Goal: Task Accomplishment & Management: Complete application form

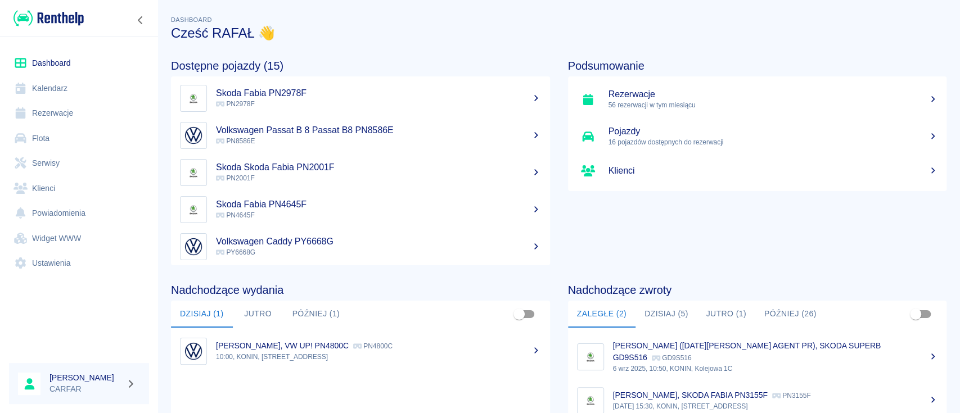
scroll to position [75, 0]
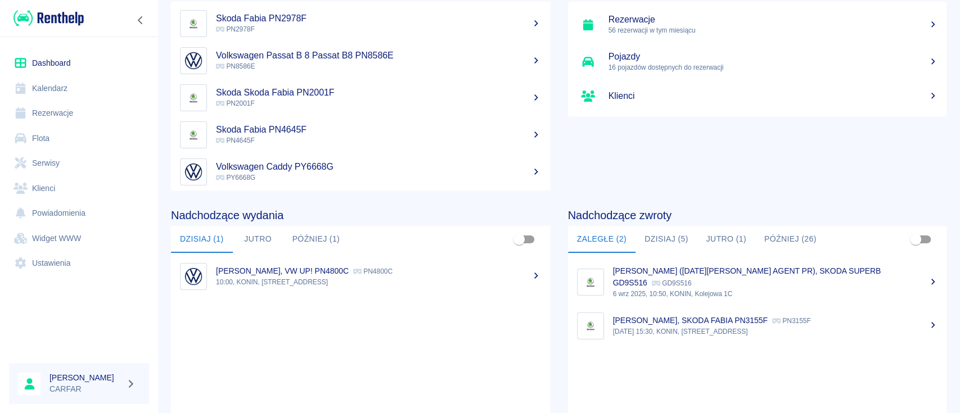
click at [654, 242] on button "Dzisiaj (5)" at bounding box center [667, 239] width 62 height 27
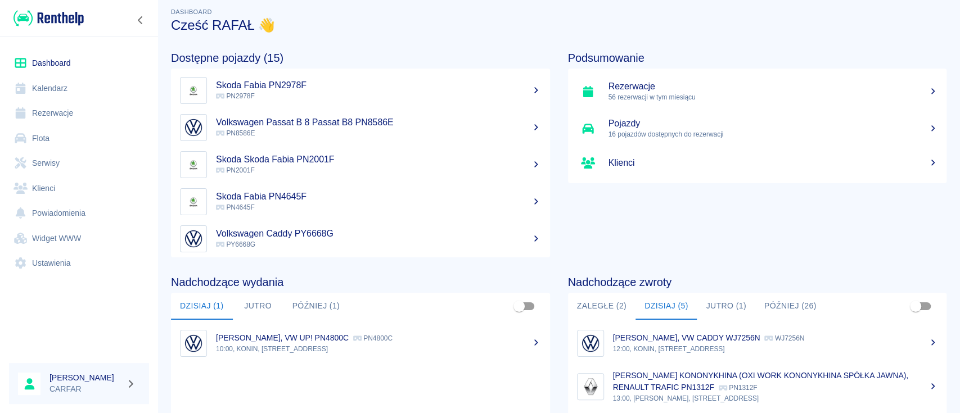
scroll to position [0, 0]
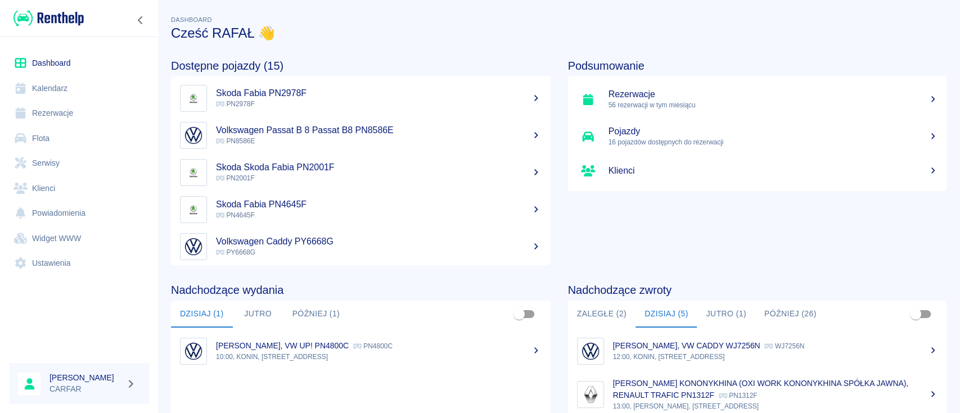
click at [603, 200] on div "Podsumowanie Rezerwacje 56 rezerwacji w tym miesiącu Pojazdy 16 pojazdów dostęp…" at bounding box center [748, 153] width 397 height 224
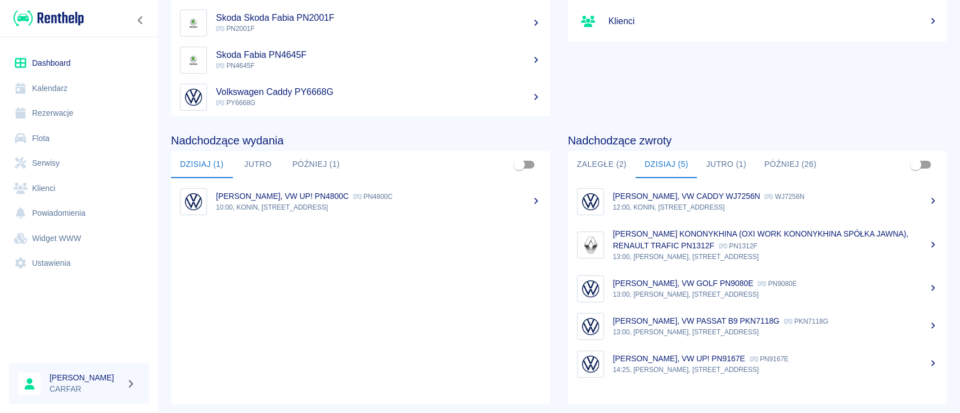
scroll to position [173, 0]
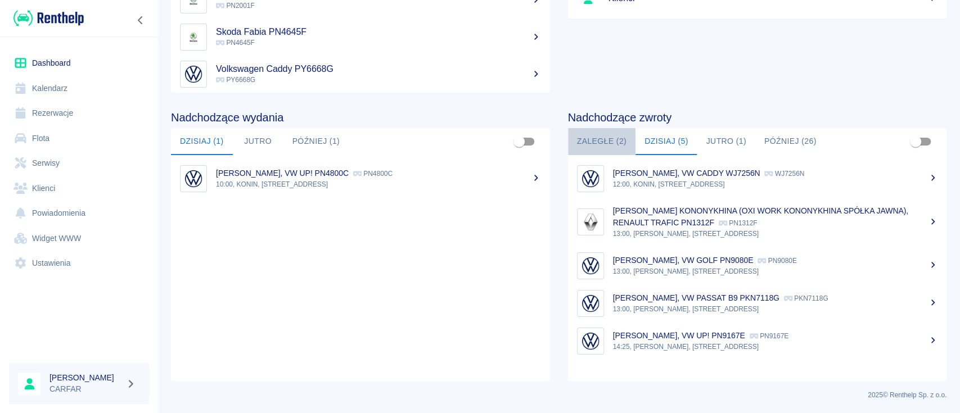
click at [603, 145] on button "Zaległe (2)" at bounding box center [601, 141] width 67 height 27
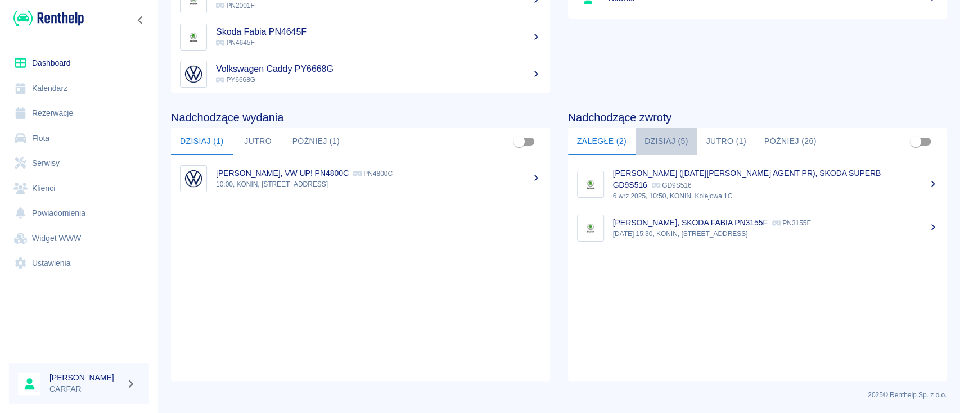
click at [651, 136] on button "Dzisiaj (5)" at bounding box center [667, 141] width 62 height 27
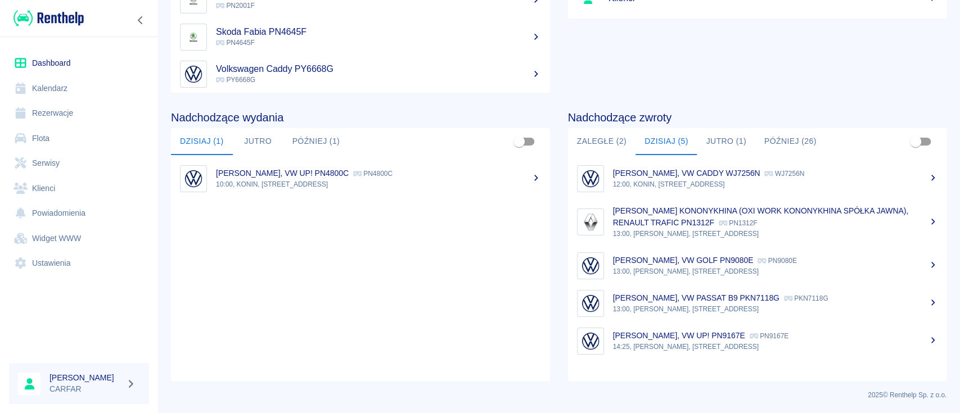
click at [44, 119] on link "Rezerwacje" at bounding box center [79, 113] width 140 height 25
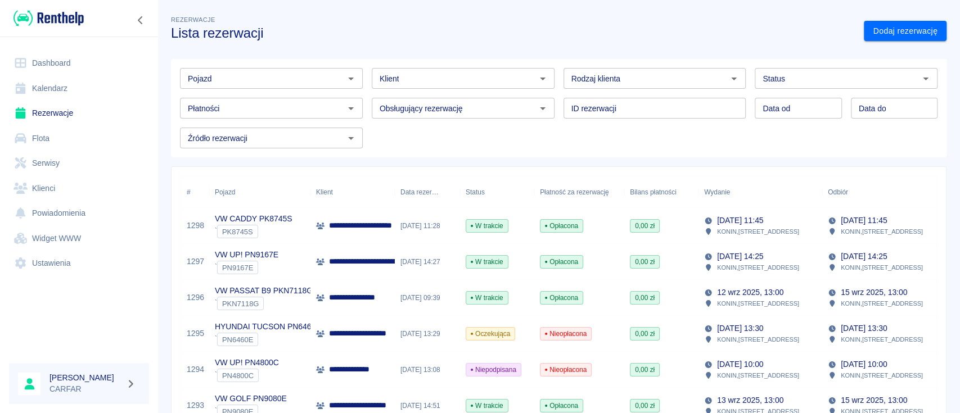
click at [314, 83] on input "Pojazd" at bounding box center [261, 78] width 157 height 14
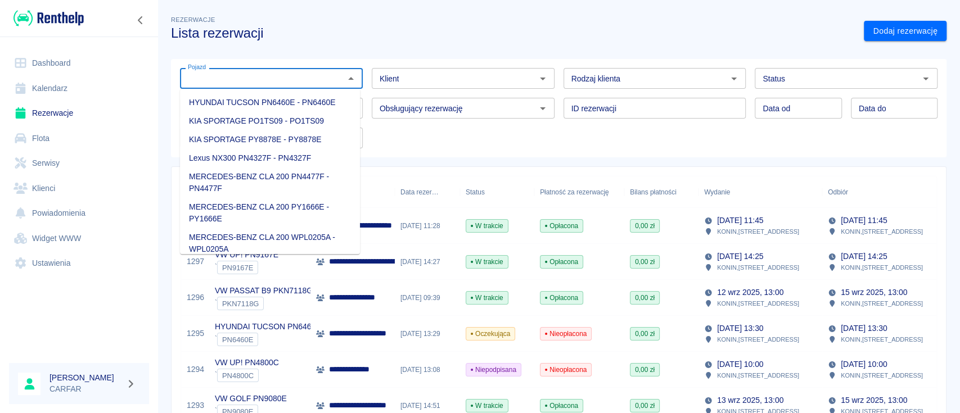
click at [313, 97] on li "HYUNDAI TUCSON PN6460E - PN6460E" at bounding box center [270, 102] width 180 height 19
type input "HYUNDAI TUCSON PN6460E - PN6460E"
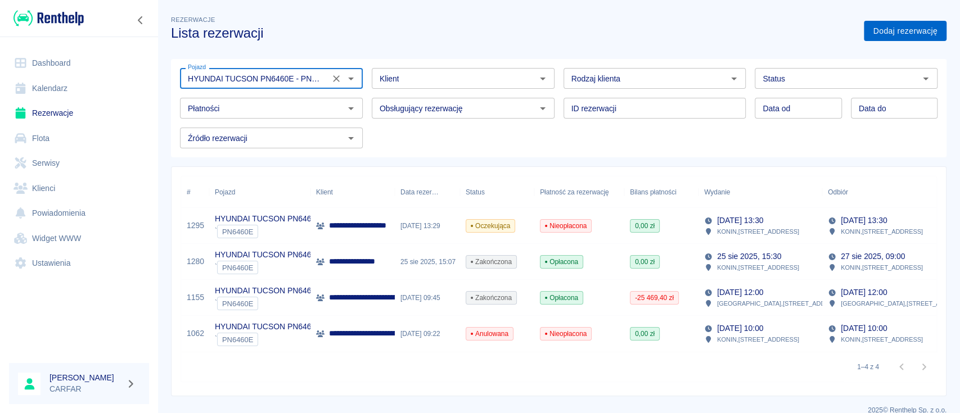
click at [880, 38] on link "Dodaj rezerwację" at bounding box center [905, 31] width 83 height 21
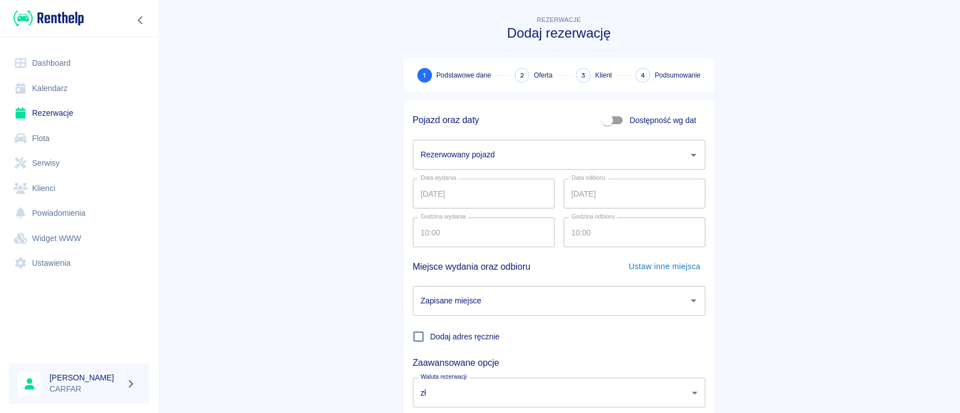
click at [672, 115] on span "Dostępność wg dat" at bounding box center [662, 121] width 66 height 12
click at [639, 115] on input "Dostępność wg dat" at bounding box center [607, 120] width 64 height 21
checkbox input "true"
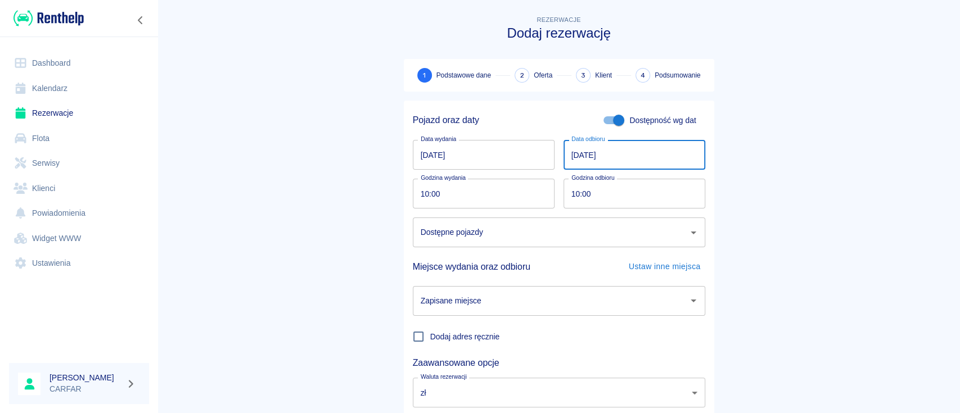
click at [682, 156] on input "[DATE]" at bounding box center [635, 155] width 142 height 30
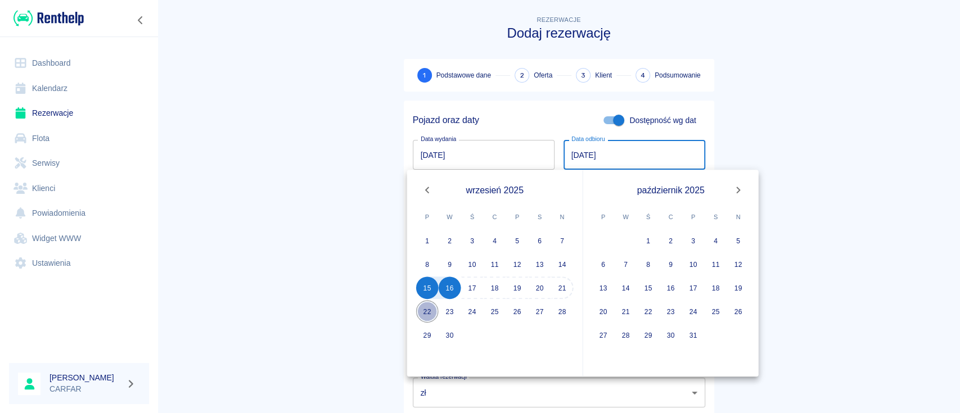
click at [424, 312] on button "22" at bounding box center [427, 311] width 22 height 22
type input "[DATE]"
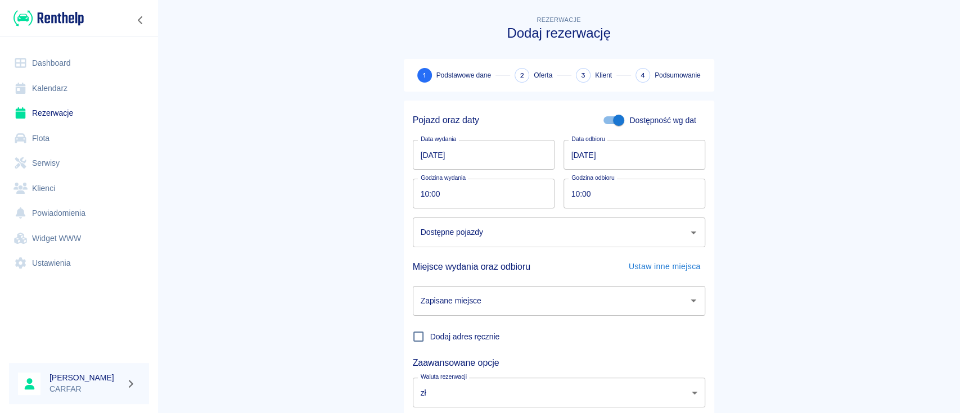
click at [507, 245] on div "Dostępne pojazdy" at bounding box center [559, 233] width 292 height 30
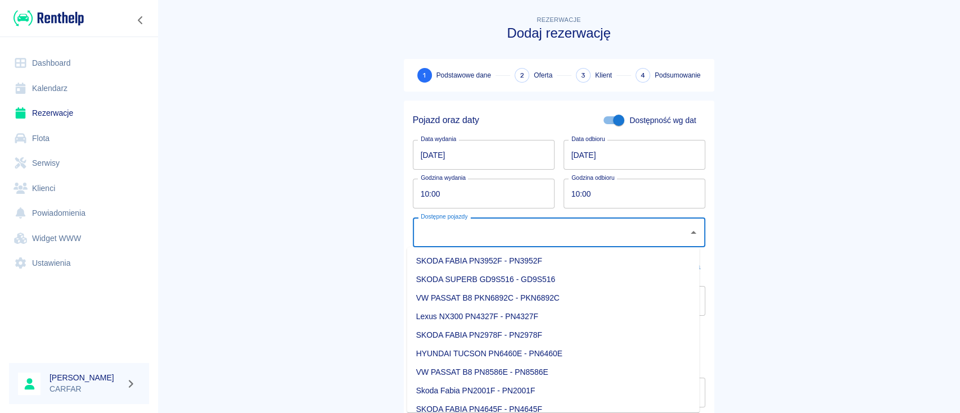
click at [498, 362] on li "HYUNDAI TUCSON PN6460E - PN6460E" at bounding box center [553, 354] width 292 height 19
type input "HYUNDAI TUCSON PN6460E - PN6460E"
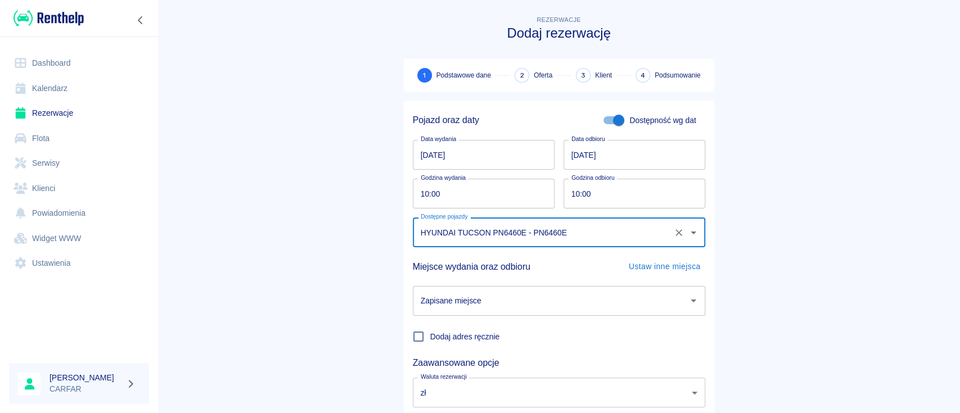
click at [513, 303] on input "Zapisane miejsce" at bounding box center [550, 301] width 265 height 20
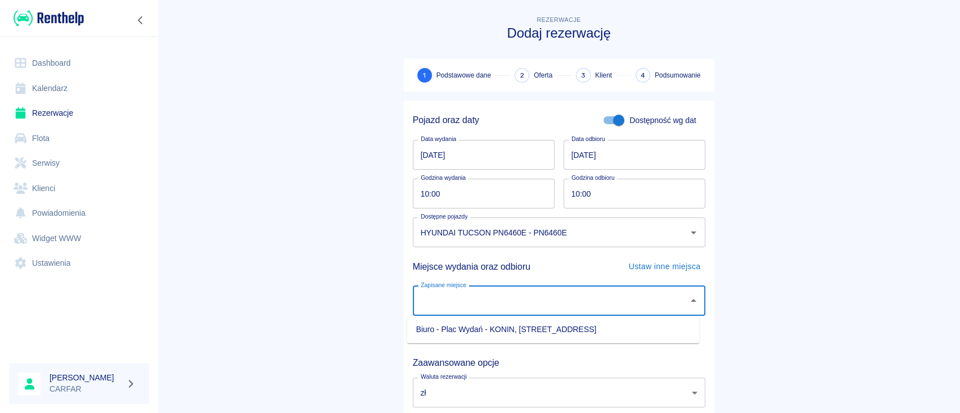
click at [516, 327] on li "Biuro - Plac Wydań - KONIN, [STREET_ADDRESS]" at bounding box center [553, 330] width 292 height 19
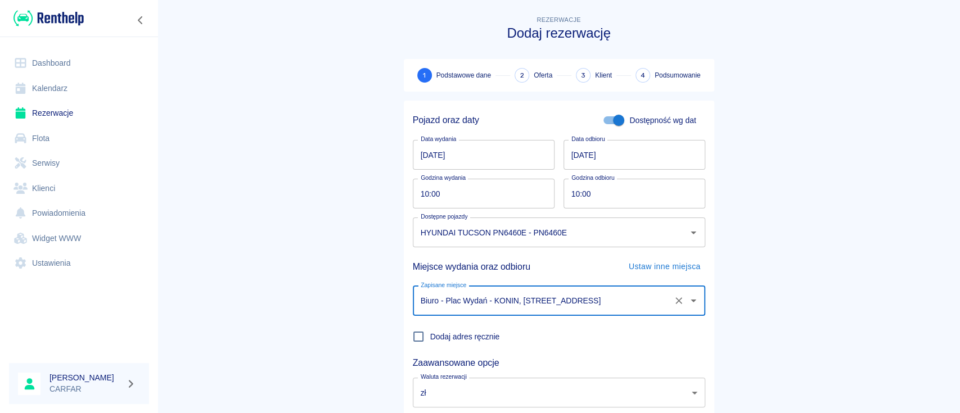
type input "Biuro - Plac Wydań - KONIN, [STREET_ADDRESS]"
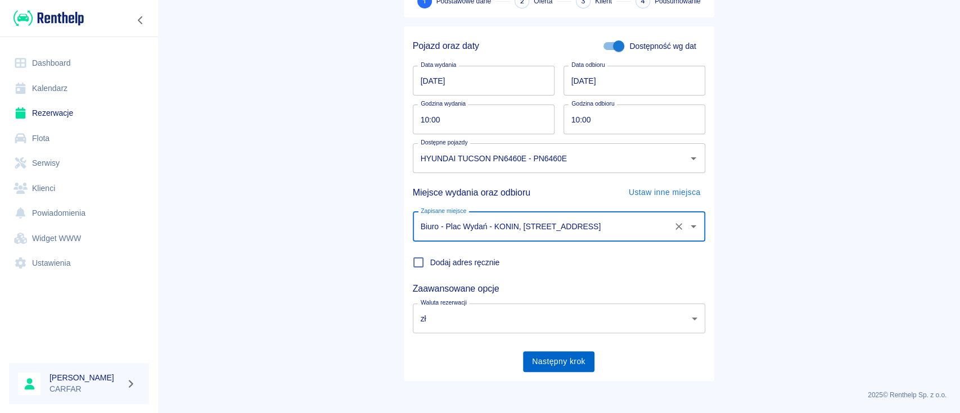
click at [553, 356] on button "Następny krok" at bounding box center [558, 361] width 71 height 21
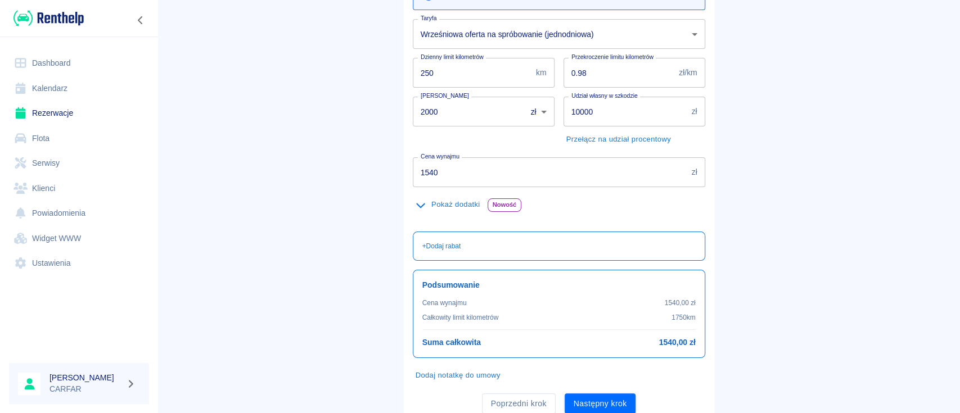
scroll to position [150, 0]
click at [435, 374] on button "Dodaj notatkę do umowy" at bounding box center [458, 374] width 91 height 17
click at [436, 380] on textarea "Notatka w umowie" at bounding box center [559, 404] width 277 height 56
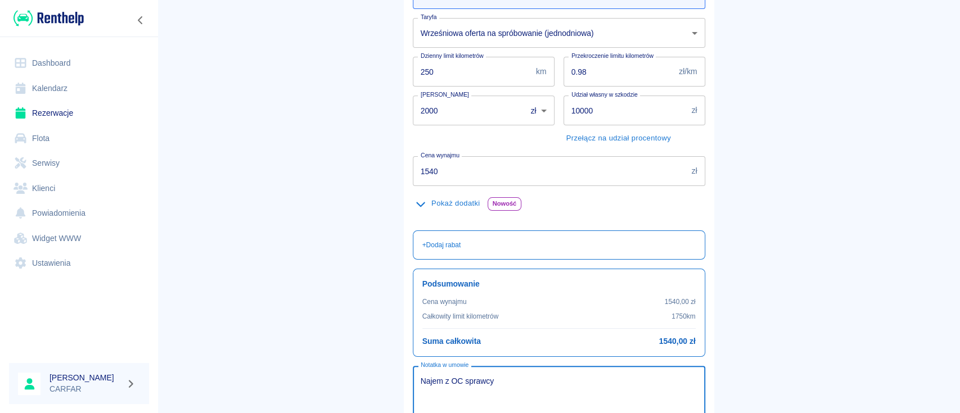
type textarea "Najem z OC sprawcy"
drag, startPoint x: 476, startPoint y: 107, endPoint x: 286, endPoint y: 112, distance: 190.2
click at [286, 112] on main "Rezerwacje Dodaj rezerwację Podstawowe dane 2 Oferta 3 Klient 4 Podsumowanie Of…" at bounding box center [558, 182] width 803 height 637
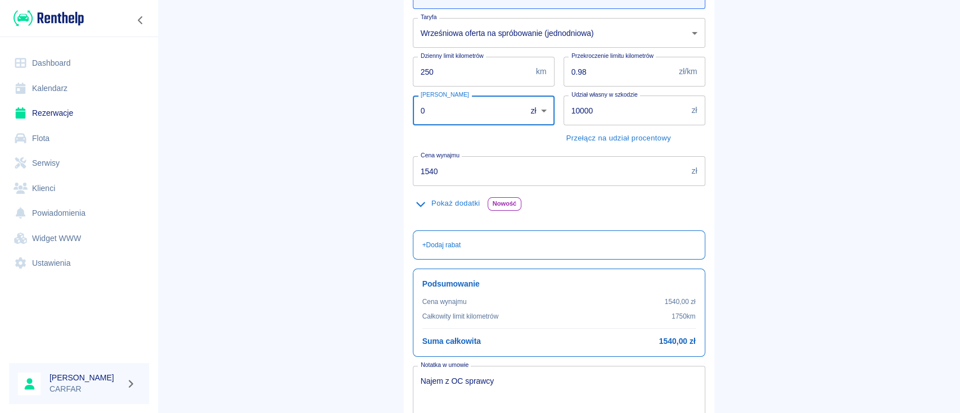
type input "0"
click at [815, 146] on main "Rezerwacje Dodaj rezerwację Podstawowe dane 2 Oferta 3 Klient 4 Podsumowanie Of…" at bounding box center [558, 182] width 803 height 637
drag, startPoint x: 468, startPoint y: 175, endPoint x: 319, endPoint y: 163, distance: 149.0
click at [319, 163] on main "Rezerwacje Dodaj rezerwację Podstawowe dane 2 Oferta 3 Klient 4 Podsumowanie Of…" at bounding box center [558, 182] width 803 height 637
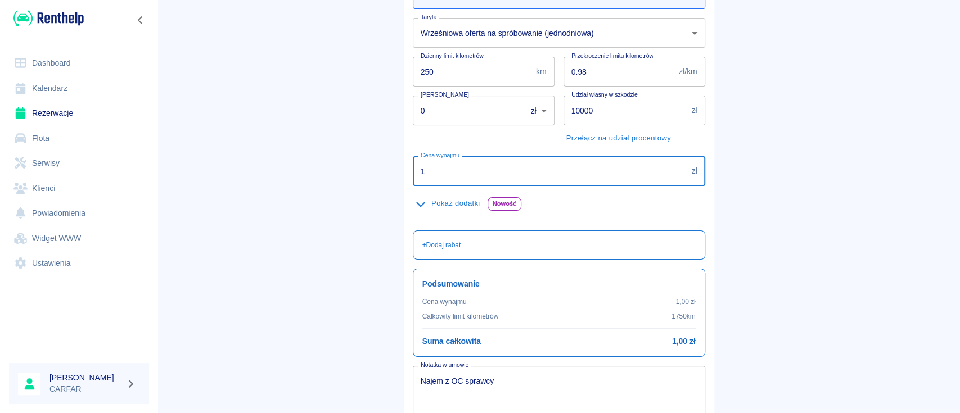
type input "1"
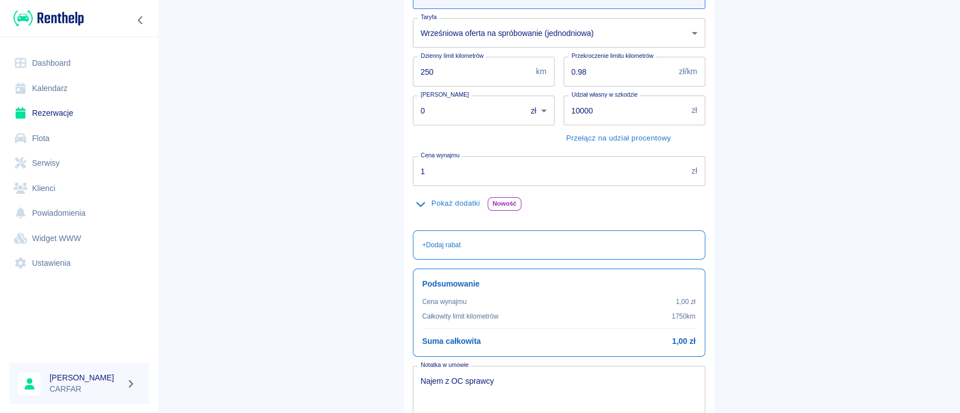
click at [822, 195] on main "Rezerwacje Dodaj rezerwację Podstawowe dane 2 Oferta 3 Klient 4 Podsumowanie Of…" at bounding box center [558, 182] width 803 height 637
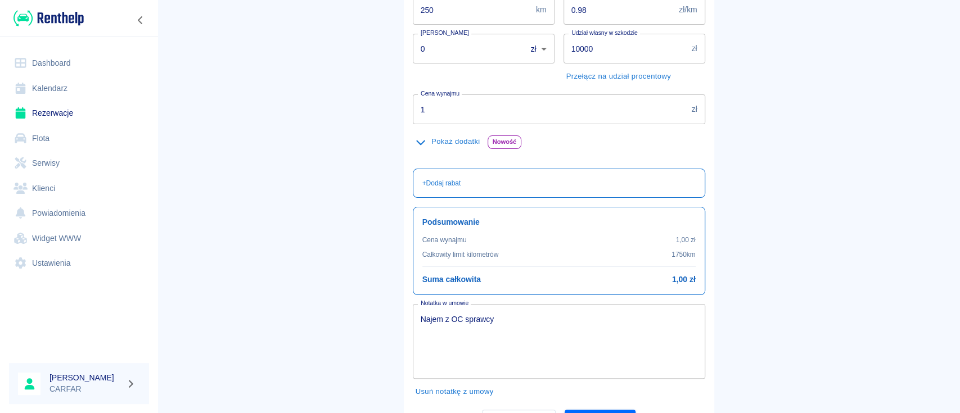
scroll to position [269, 0]
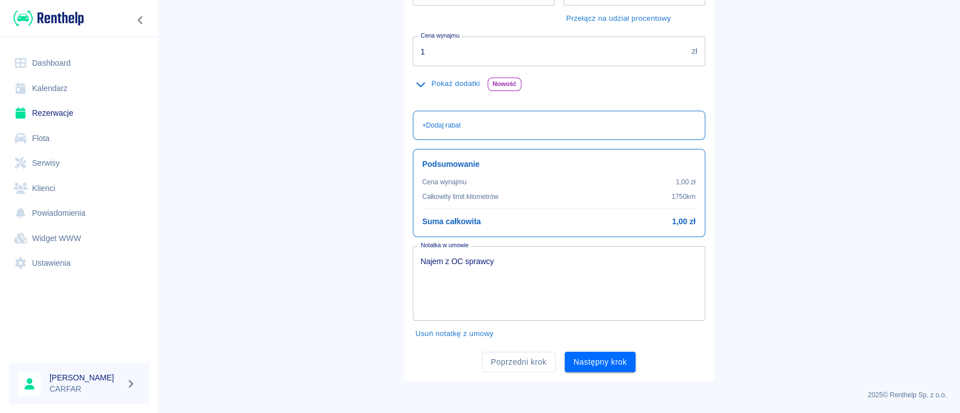
click at [562, 262] on textarea "Najem z OC sprawcy" at bounding box center [559, 284] width 277 height 56
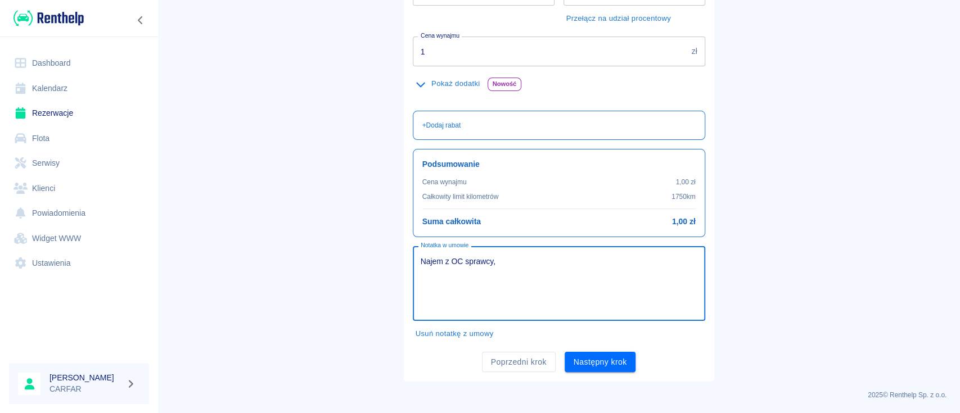
type textarea "Najem z OC sprawcy"
click at [594, 371] on button "Następny krok" at bounding box center [600, 362] width 71 height 21
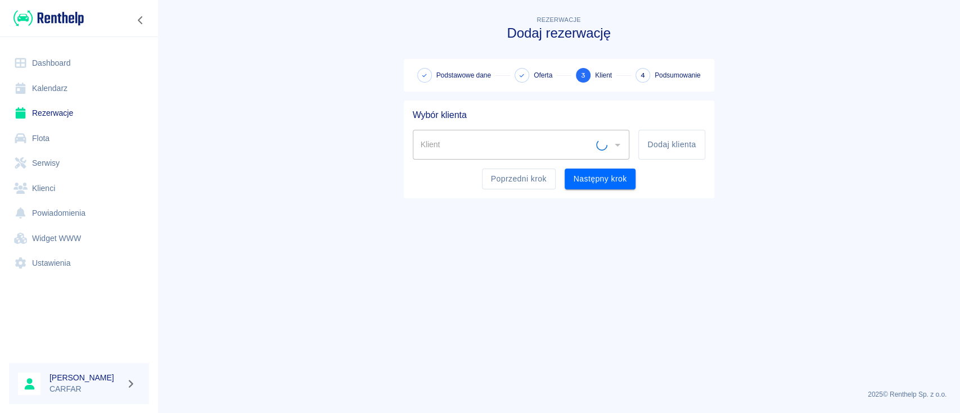
scroll to position [0, 0]
click at [680, 147] on button "Dodaj klienta" at bounding box center [671, 145] width 66 height 30
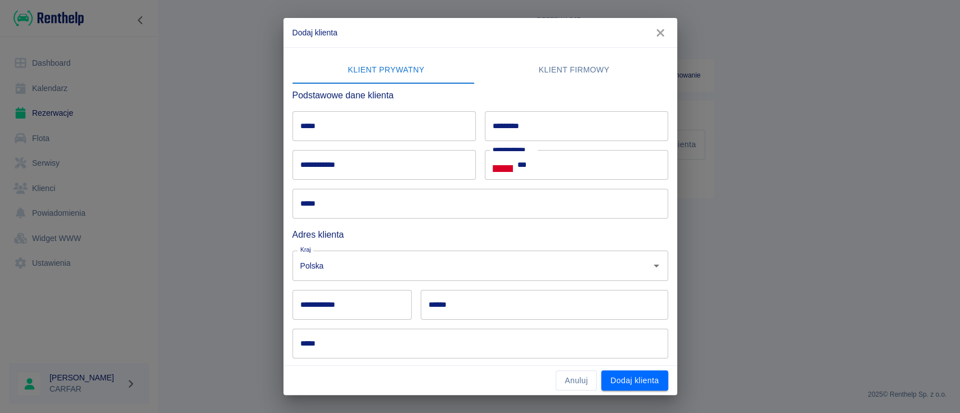
click at [373, 129] on input "*****" at bounding box center [383, 126] width 183 height 30
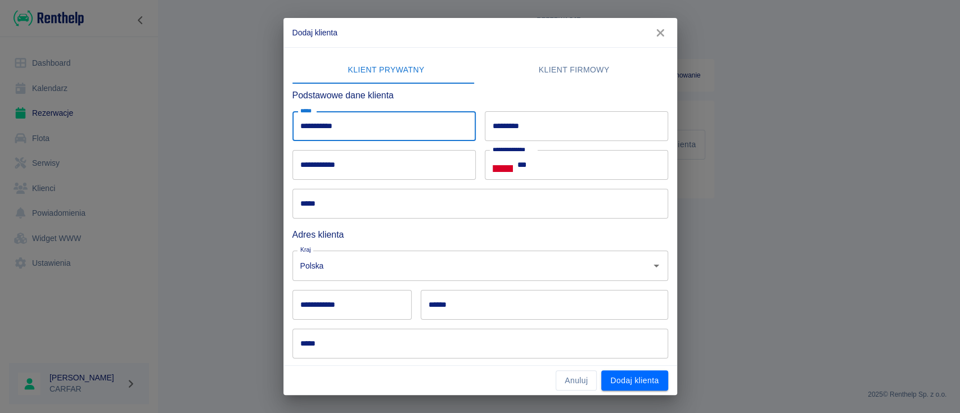
type input "**********"
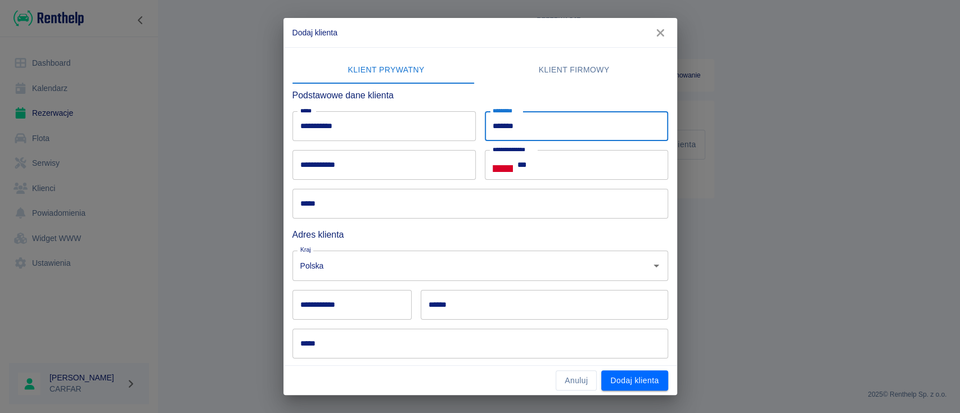
type input "*******"
click at [360, 173] on input "**********" at bounding box center [383, 165] width 183 height 30
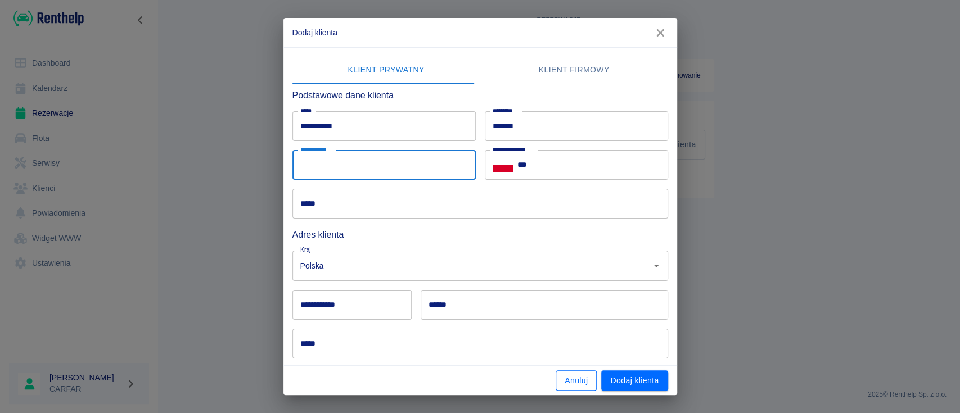
click at [556, 380] on button "Anuluj" at bounding box center [576, 381] width 41 height 21
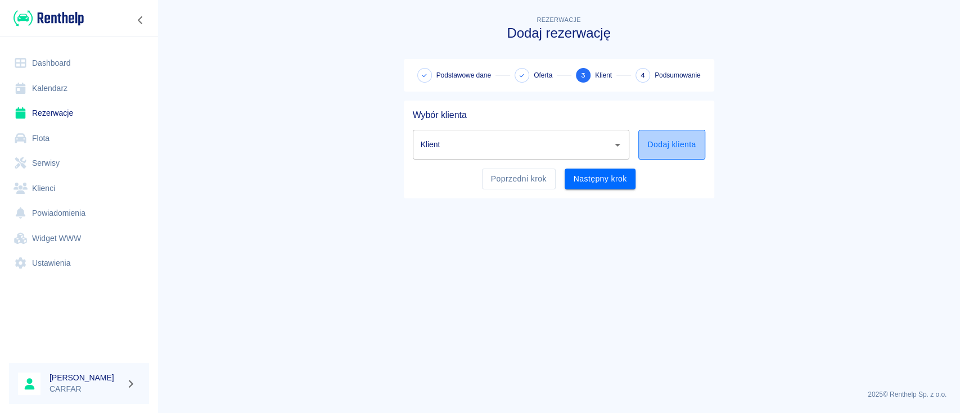
click at [666, 139] on button "Dodaj klienta" at bounding box center [671, 145] width 66 height 30
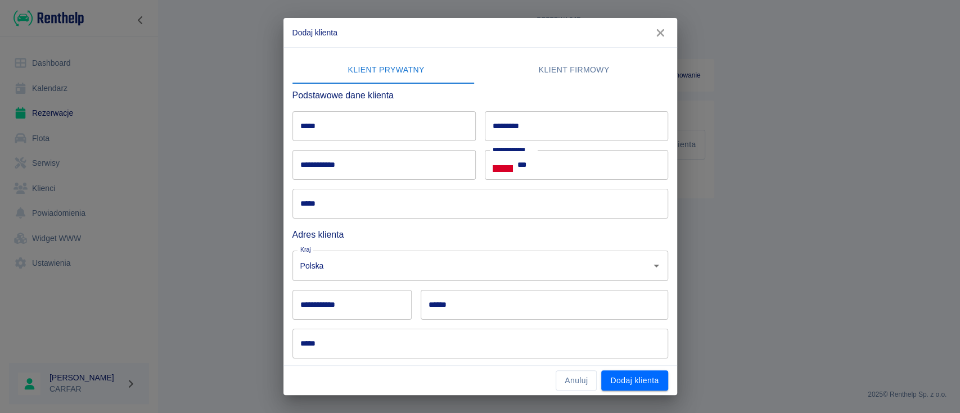
click at [421, 121] on input "*****" at bounding box center [383, 126] width 183 height 30
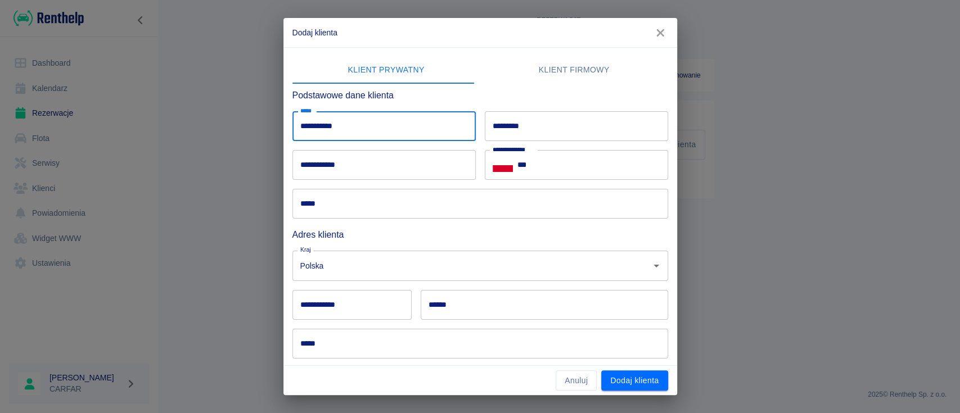
type input "**********"
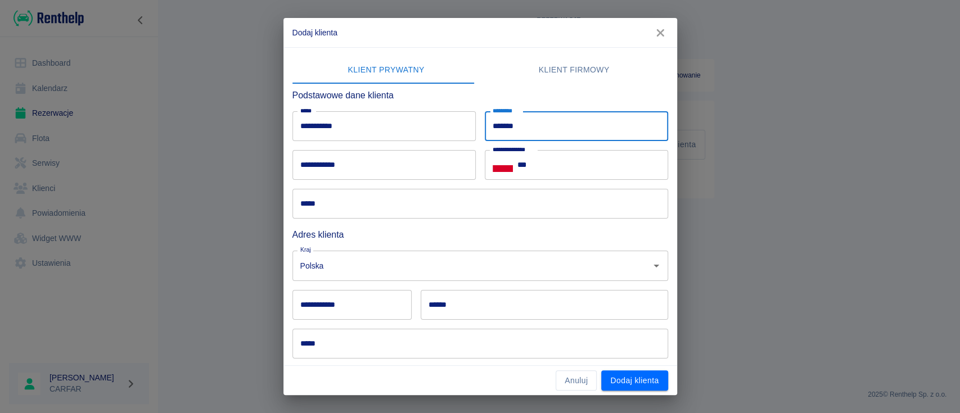
type input "*******"
click at [562, 161] on input "***" at bounding box center [592, 165] width 151 height 30
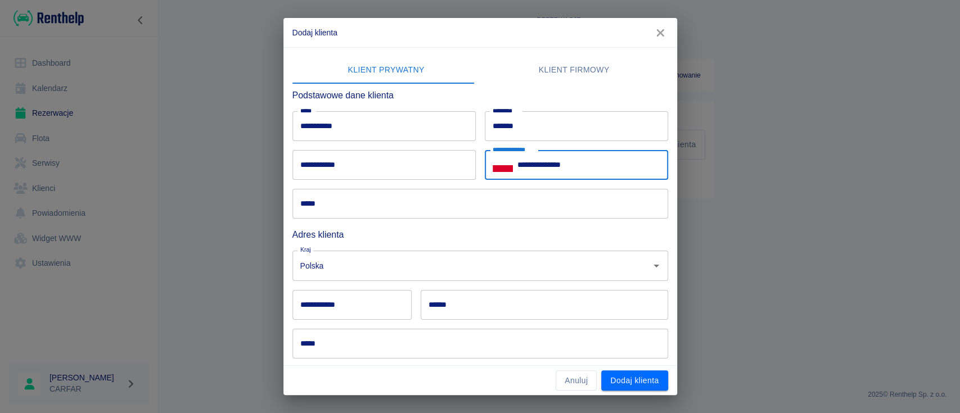
type input "**********"
click at [554, 214] on input "*****" at bounding box center [480, 204] width 376 height 30
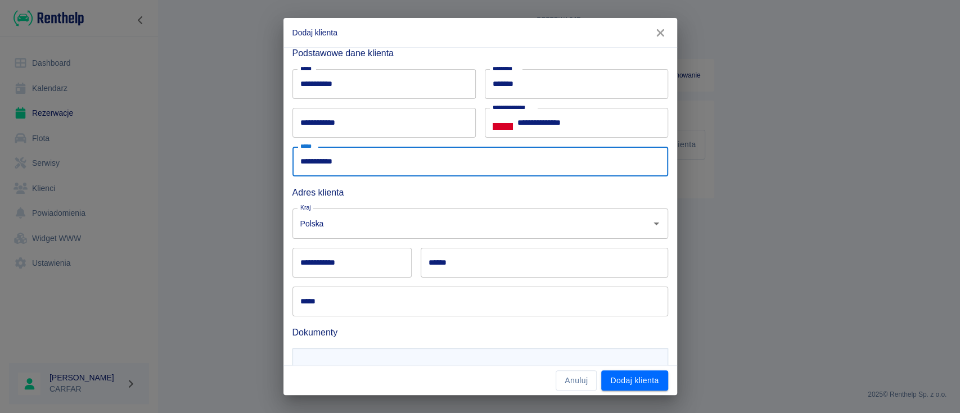
scroll to position [75, 0]
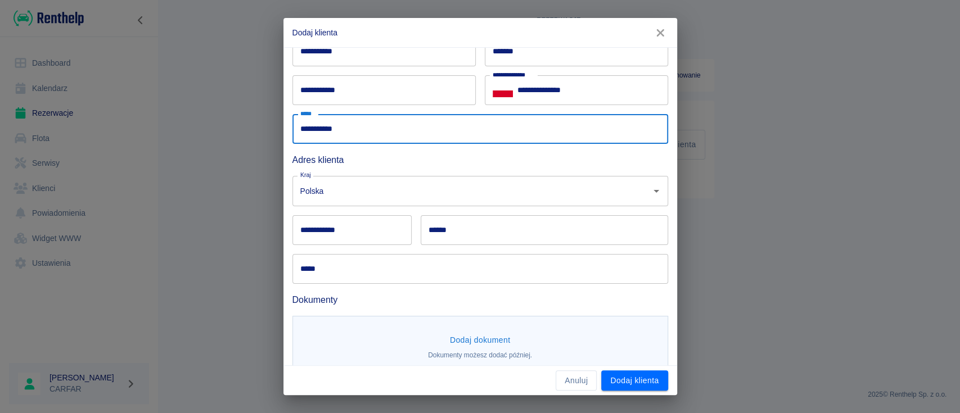
type input "**********"
click at [344, 238] on input "**********" at bounding box center [351, 230] width 119 height 30
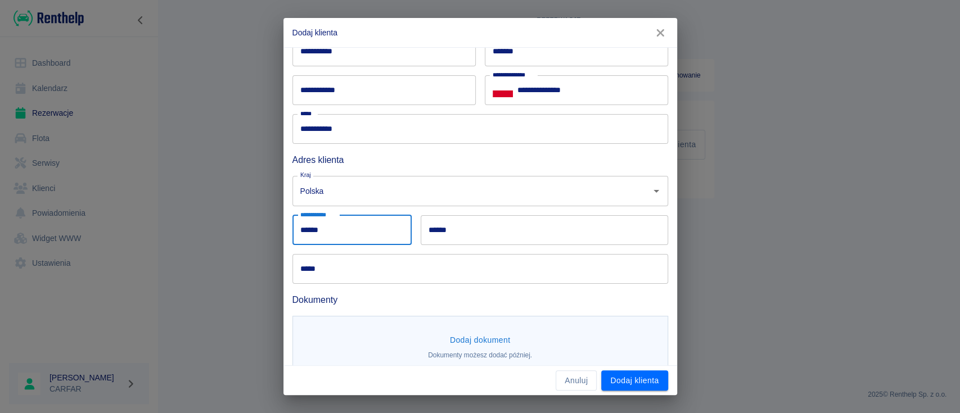
type input "******"
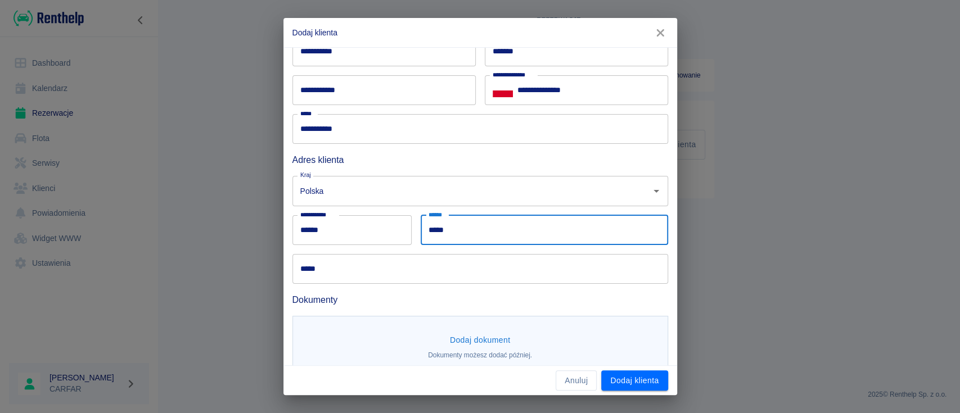
type input "*****"
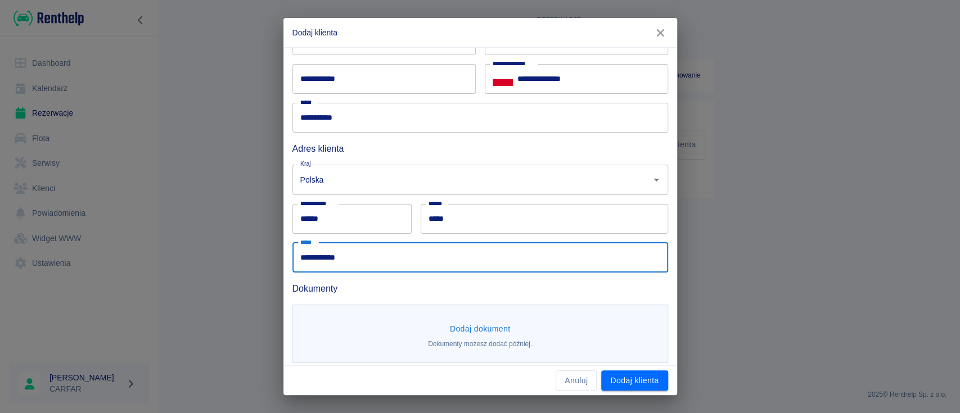
scroll to position [93, 0]
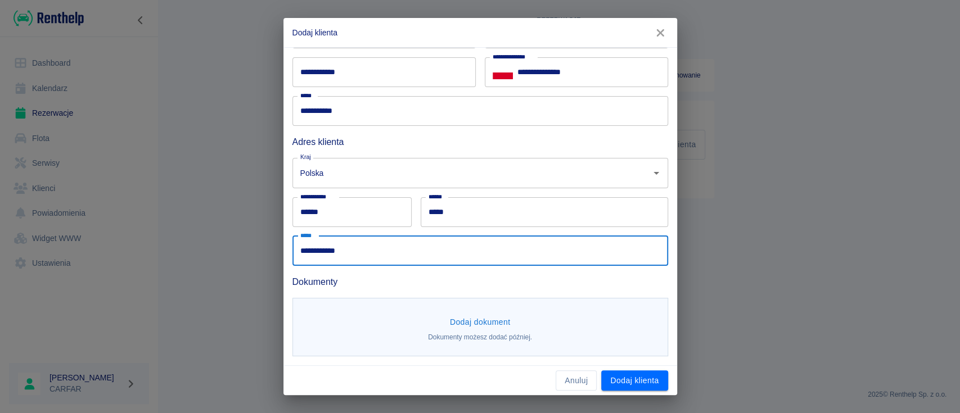
type input "**********"
click at [487, 317] on button "Dodaj dokument" at bounding box center [480, 322] width 70 height 21
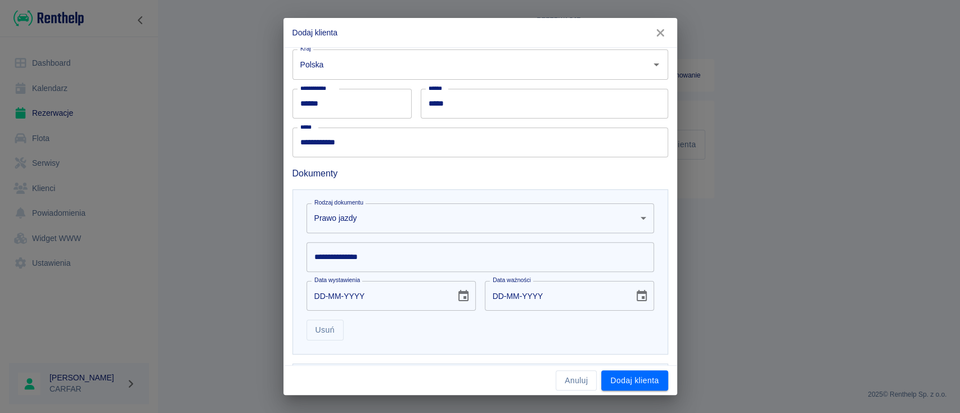
scroll to position [243, 0]
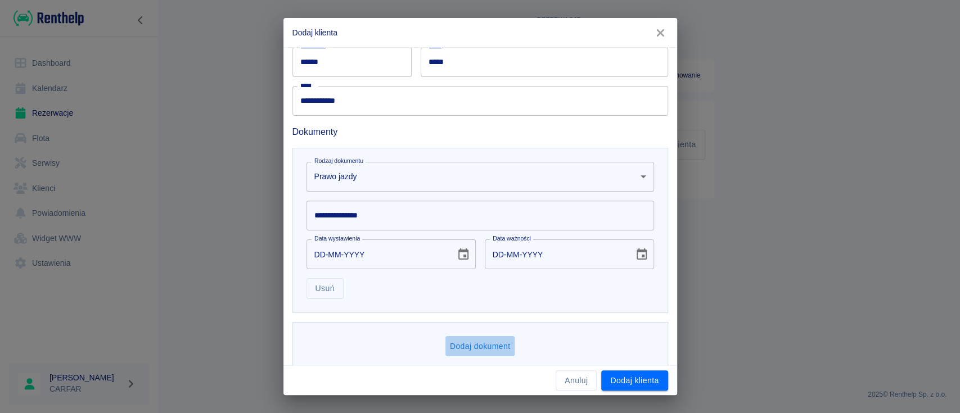
click at [493, 349] on button "Dodaj dokument" at bounding box center [480, 346] width 70 height 21
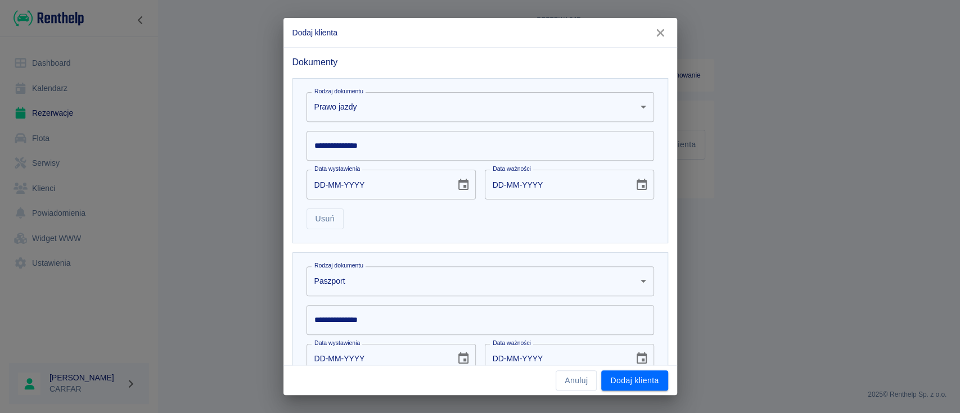
scroll to position [431, 0]
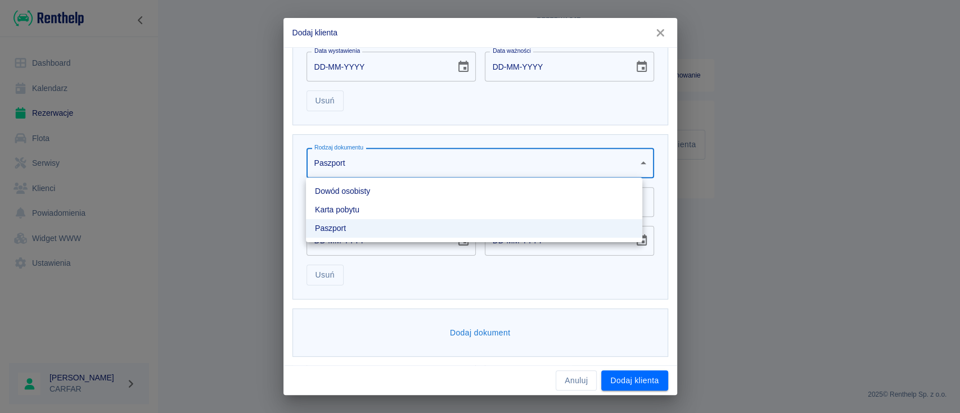
click at [376, 160] on body "**********" at bounding box center [480, 206] width 960 height 413
click at [389, 194] on li "Dowód osobisty" at bounding box center [474, 191] width 336 height 19
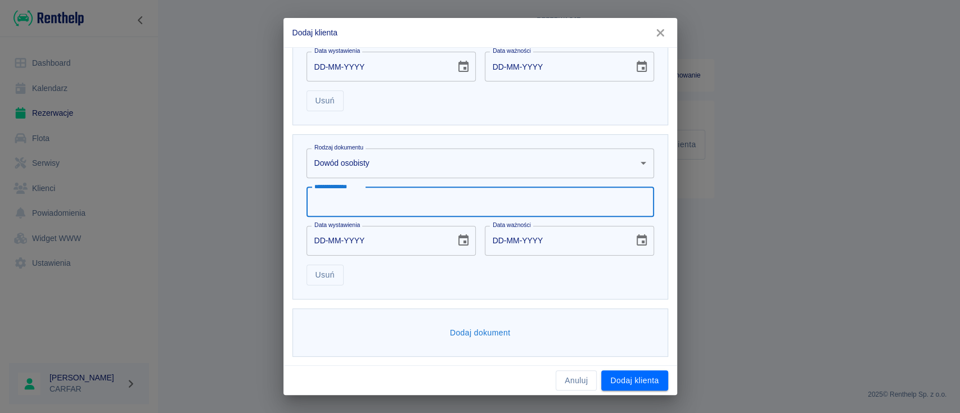
click at [390, 205] on input "**********" at bounding box center [481, 202] width 348 height 30
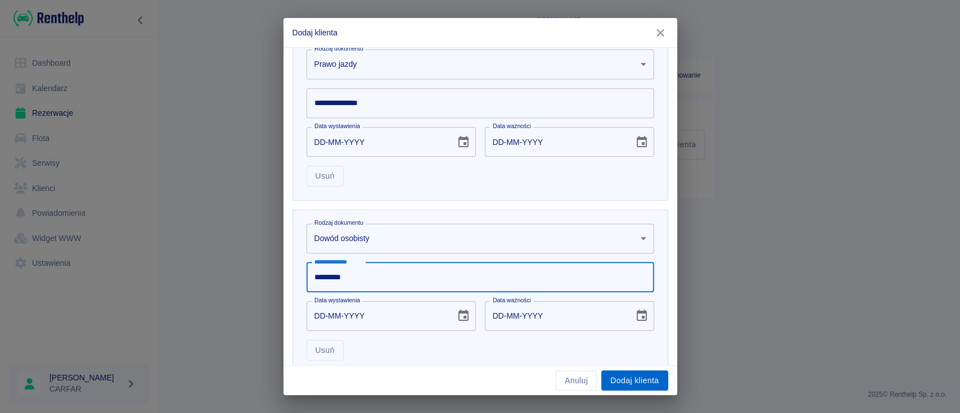
type input "*********"
click at [647, 382] on button "Dodaj klienta" at bounding box center [634, 381] width 66 height 21
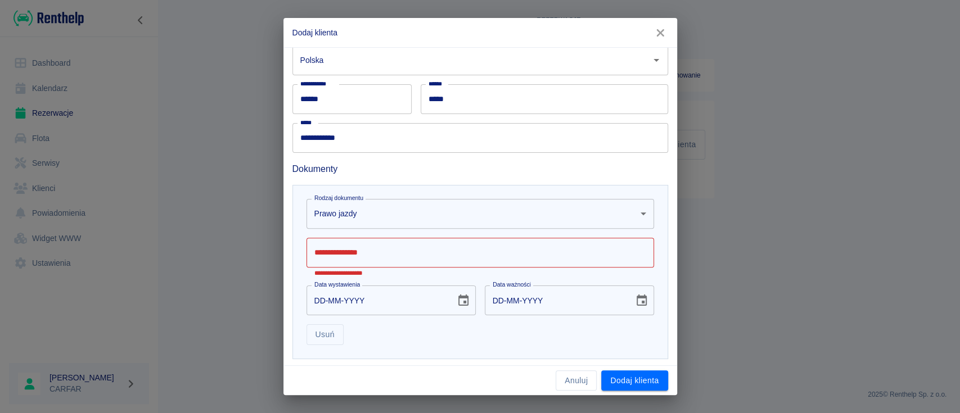
scroll to position [281, 0]
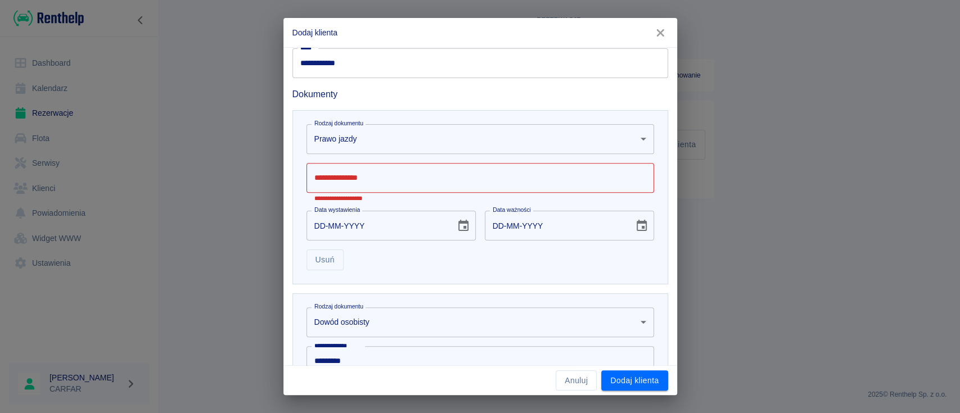
click at [328, 247] on div "Usuń" at bounding box center [476, 256] width 357 height 30
click at [328, 260] on button "Usuń" at bounding box center [325, 260] width 37 height 21
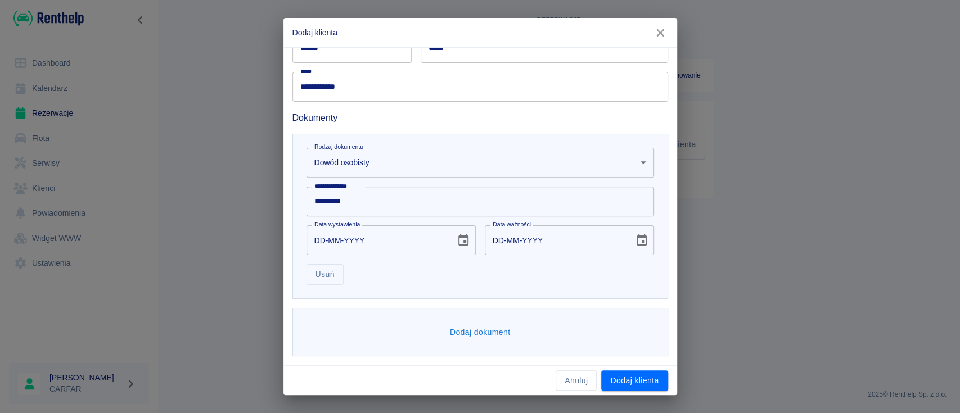
scroll to position [256, 0]
click at [660, 376] on button "Dodaj klienta" at bounding box center [634, 381] width 66 height 21
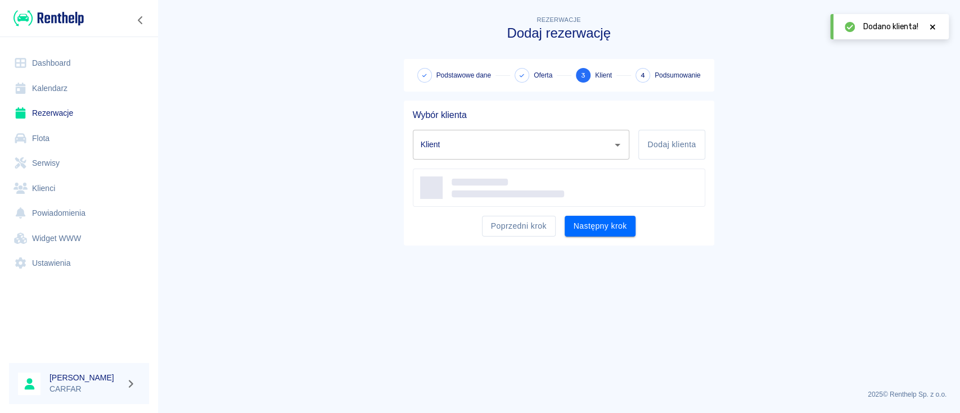
type input "[PERSON_NAME] ([PHONE_NUMBER])"
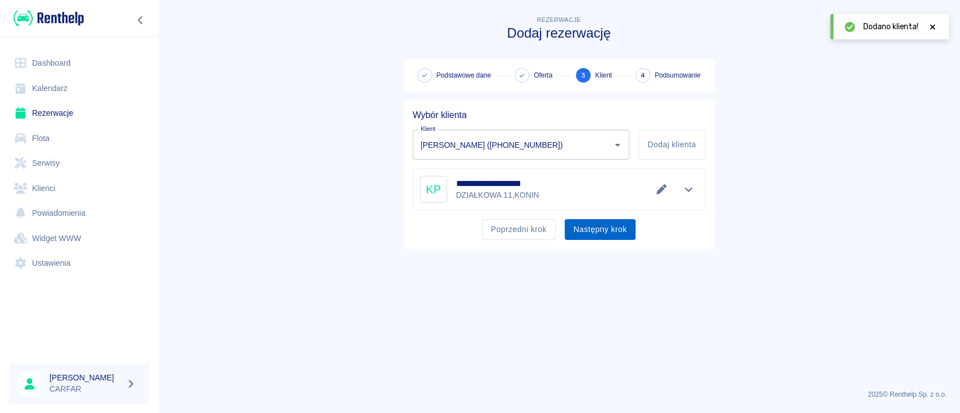
click at [603, 229] on button "Następny krok" at bounding box center [600, 229] width 71 height 21
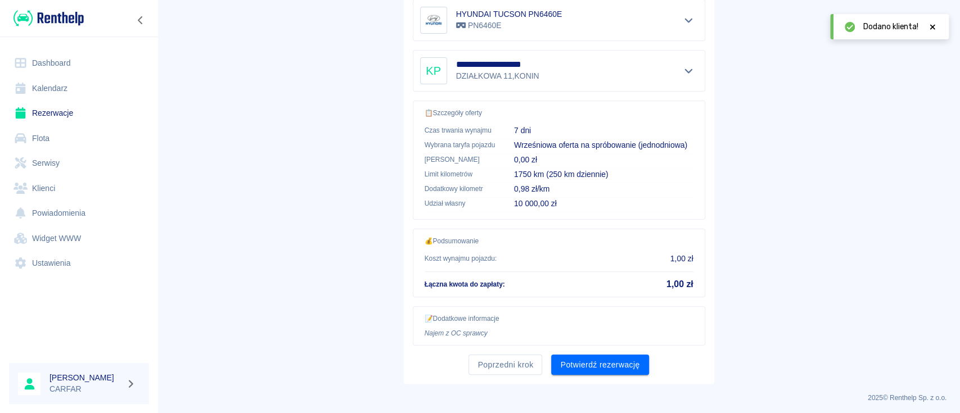
scroll to position [232, 0]
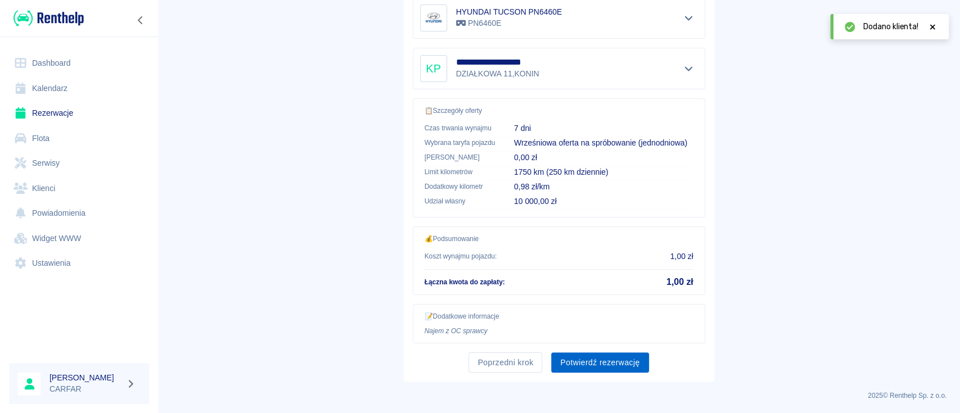
click at [618, 364] on button "Potwierdź rezerwację" at bounding box center [599, 363] width 97 height 21
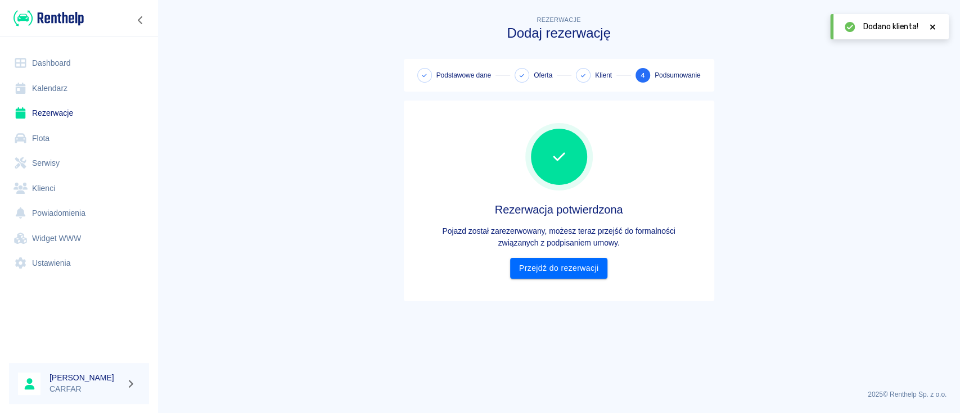
scroll to position [0, 0]
click at [601, 269] on link "Przejdź do rezerwacji" at bounding box center [558, 268] width 97 height 21
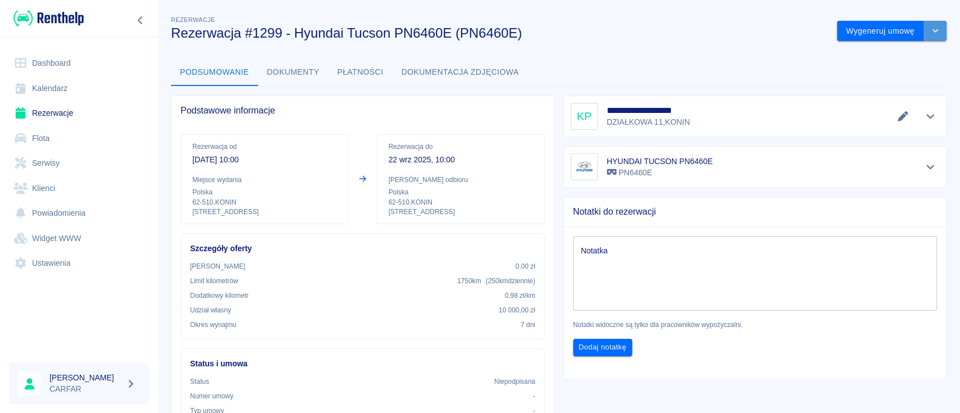
click at [931, 29] on icon "drop-down" at bounding box center [935, 30] width 9 height 7
click at [893, 73] on li "Podgląd umowy" at bounding box center [880, 73] width 91 height 19
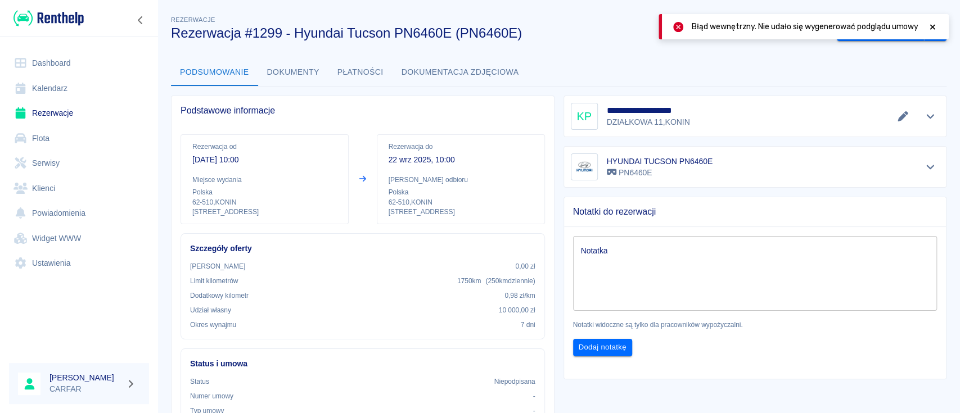
click at [767, 80] on div "Podsumowanie Dokumenty Płatności Dokumentacja zdjęciowa" at bounding box center [559, 72] width 776 height 27
click at [871, 68] on div "Podsumowanie Dokumenty Płatności Dokumentacja zdjęciowa" at bounding box center [559, 72] width 776 height 27
click at [928, 42] on div "**********" at bounding box center [558, 382] width 803 height 756
click at [928, 39] on div "Błąd wewnętrzny. Nie udało się wygenerować podglądu umowy" at bounding box center [804, 26] width 290 height 25
click at [927, 40] on button "drop-down" at bounding box center [935, 31] width 22 height 21
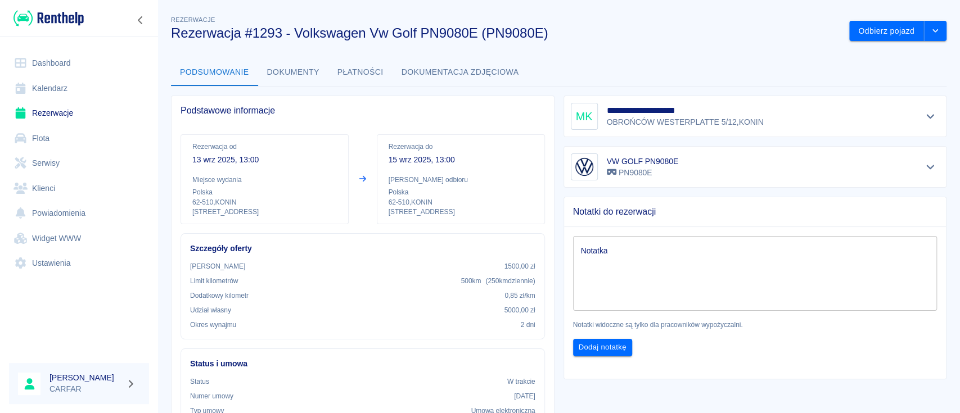
click at [369, 78] on button "Płatności" at bounding box center [360, 72] width 64 height 27
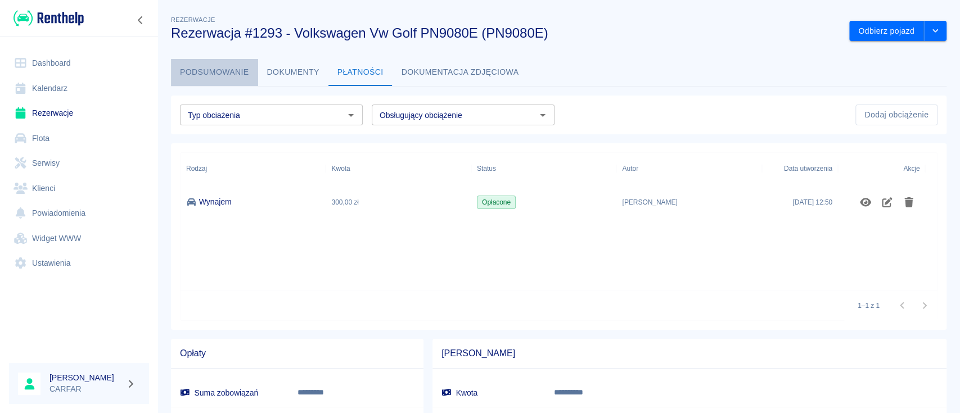
click at [220, 68] on button "Podsumowanie" at bounding box center [214, 72] width 87 height 27
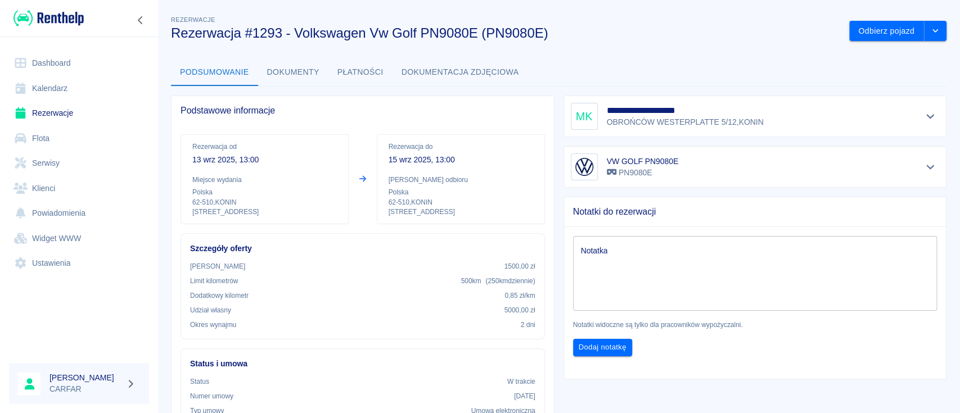
click at [71, 15] on img at bounding box center [48, 18] width 70 height 19
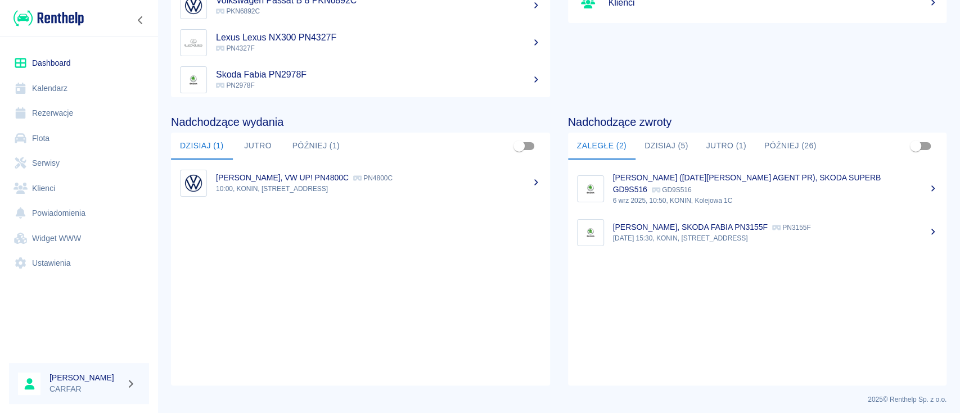
scroll to position [173, 0]
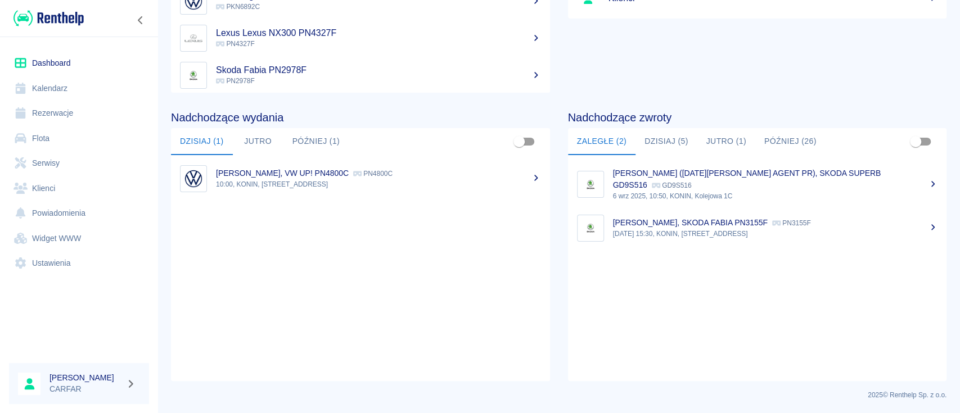
click at [659, 138] on button "Dzisiaj (5)" at bounding box center [667, 141] width 62 height 27
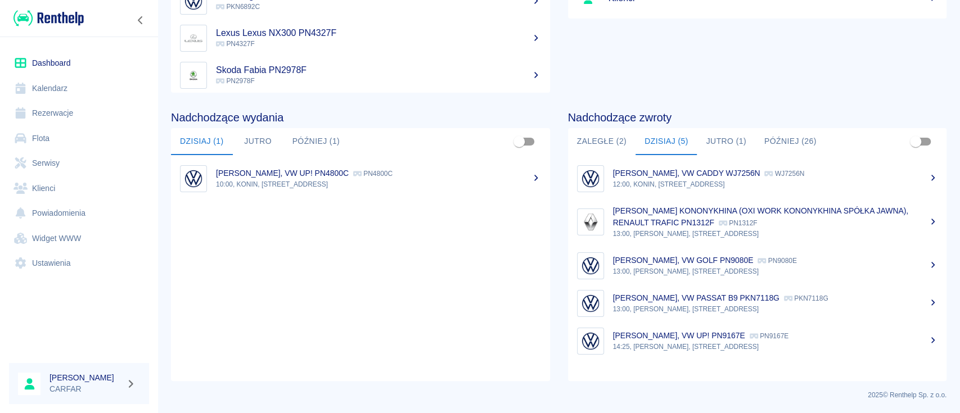
click at [716, 269] on p "13:00, [PERSON_NAME], [STREET_ADDRESS]" at bounding box center [775, 272] width 325 height 10
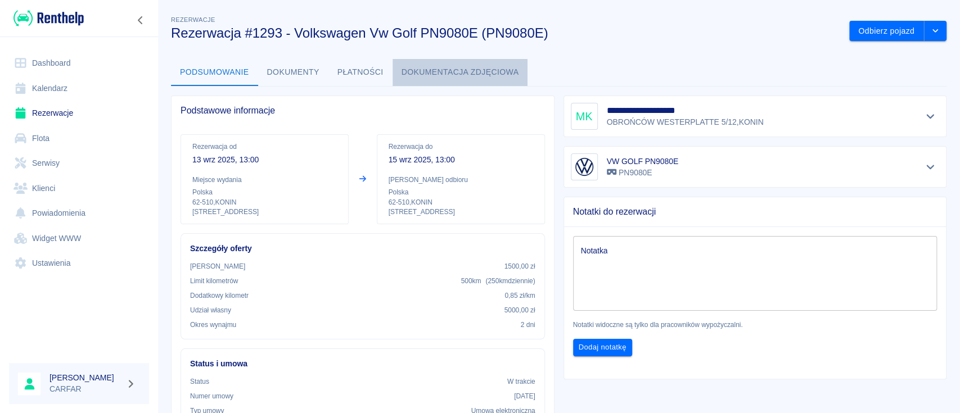
click at [445, 75] on button "Dokumentacja zdjęciowa" at bounding box center [461, 72] width 136 height 27
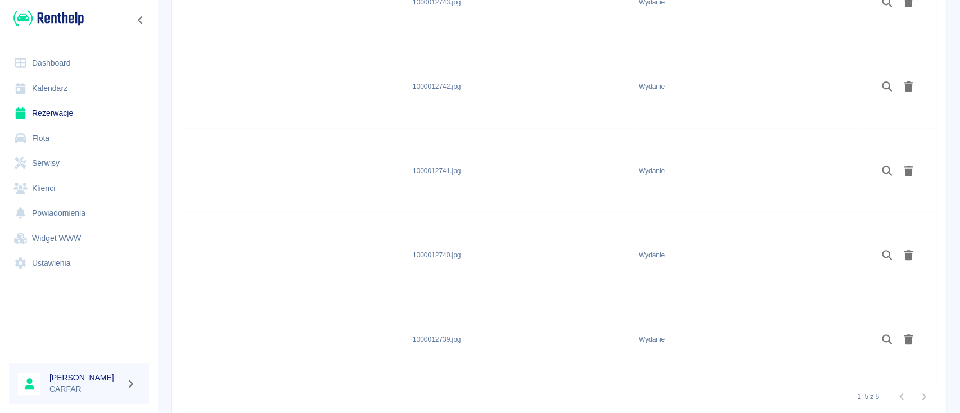
scroll to position [75, 0]
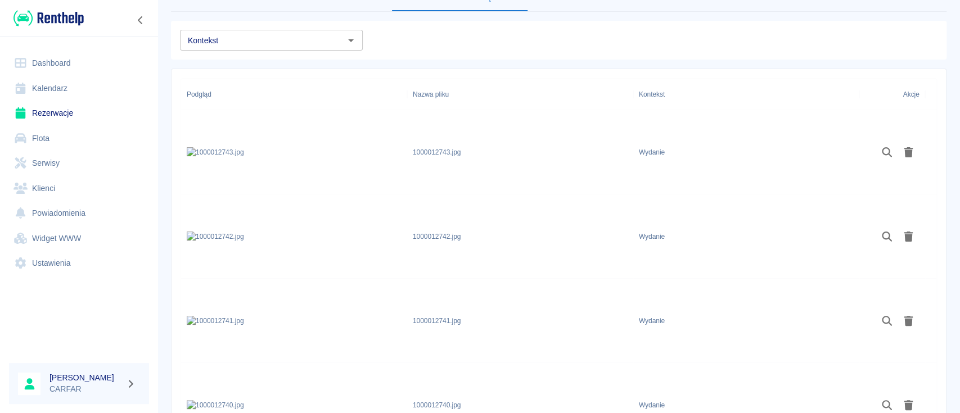
click at [232, 157] on img at bounding box center [215, 152] width 57 height 10
click at [882, 154] on icon "Podgląd" at bounding box center [887, 152] width 13 height 10
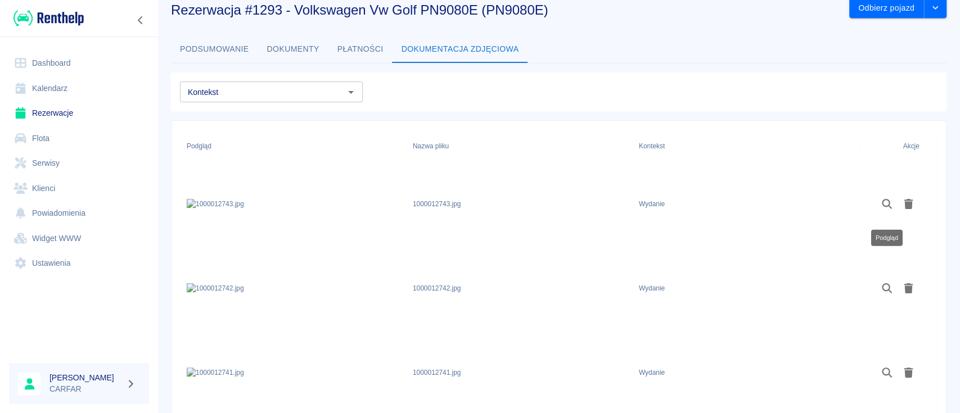
scroll to position [0, 0]
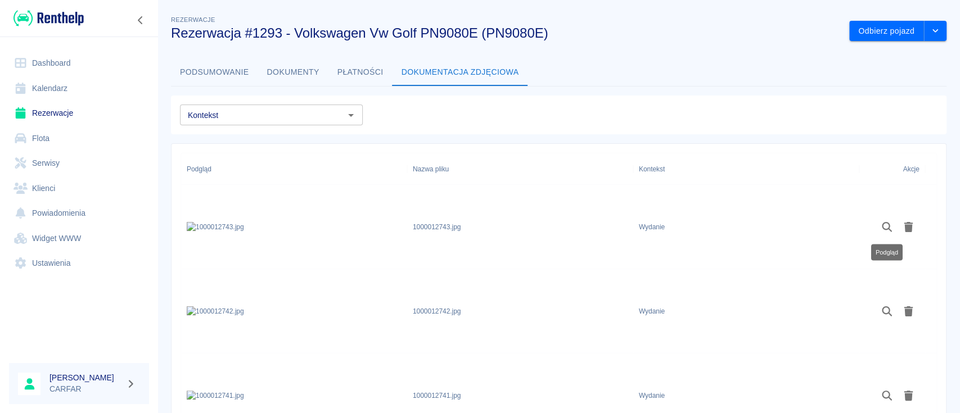
click at [303, 72] on button "Dokumenty" at bounding box center [293, 72] width 70 height 27
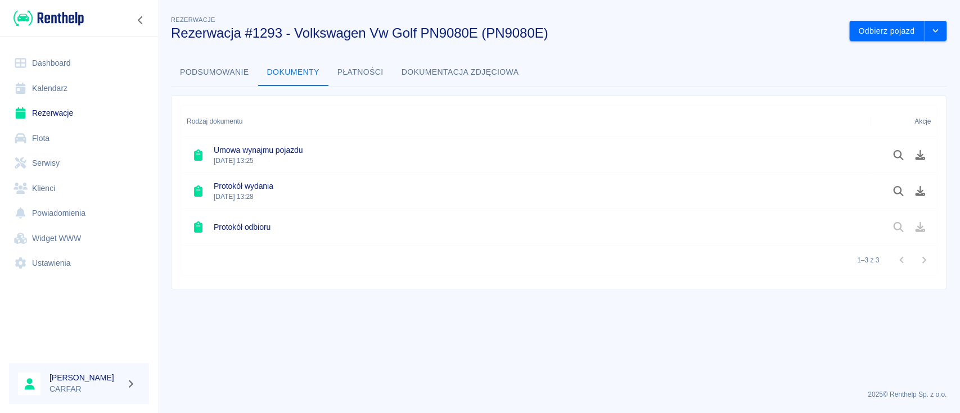
click at [76, 17] on img at bounding box center [48, 18] width 70 height 19
